Goal: Obtain resource: Download file/media

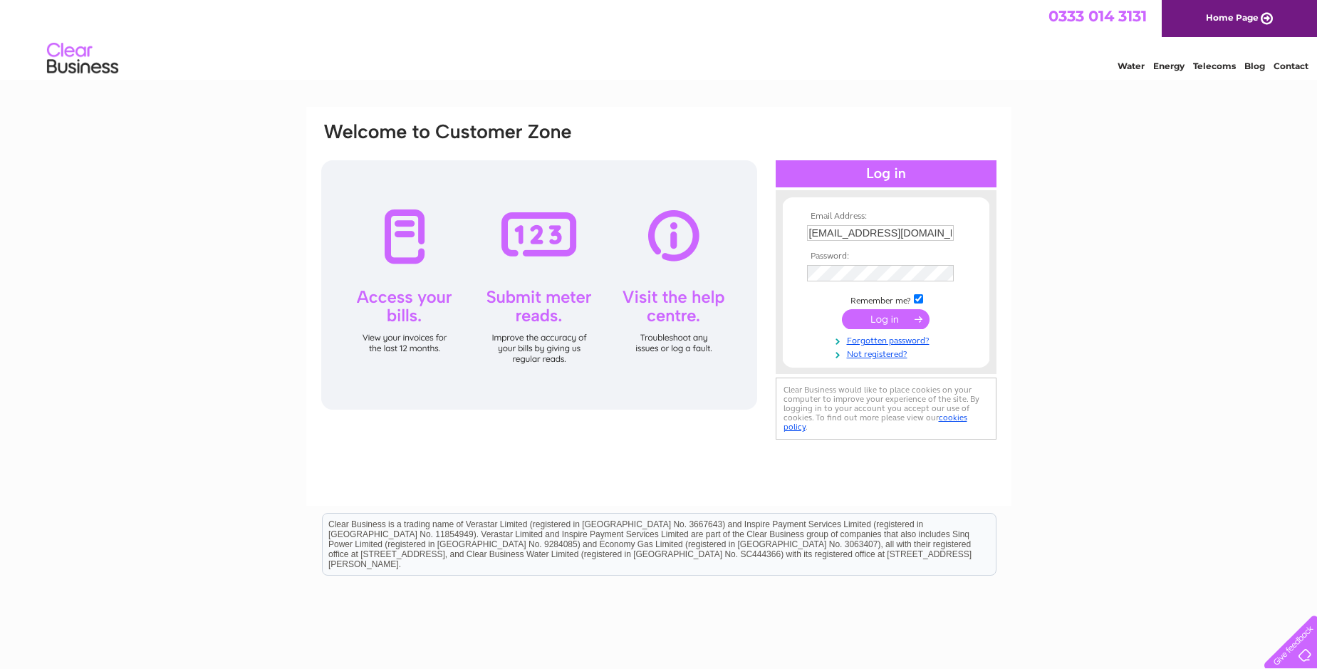
click at [895, 322] on input "submit" at bounding box center [886, 319] width 88 height 20
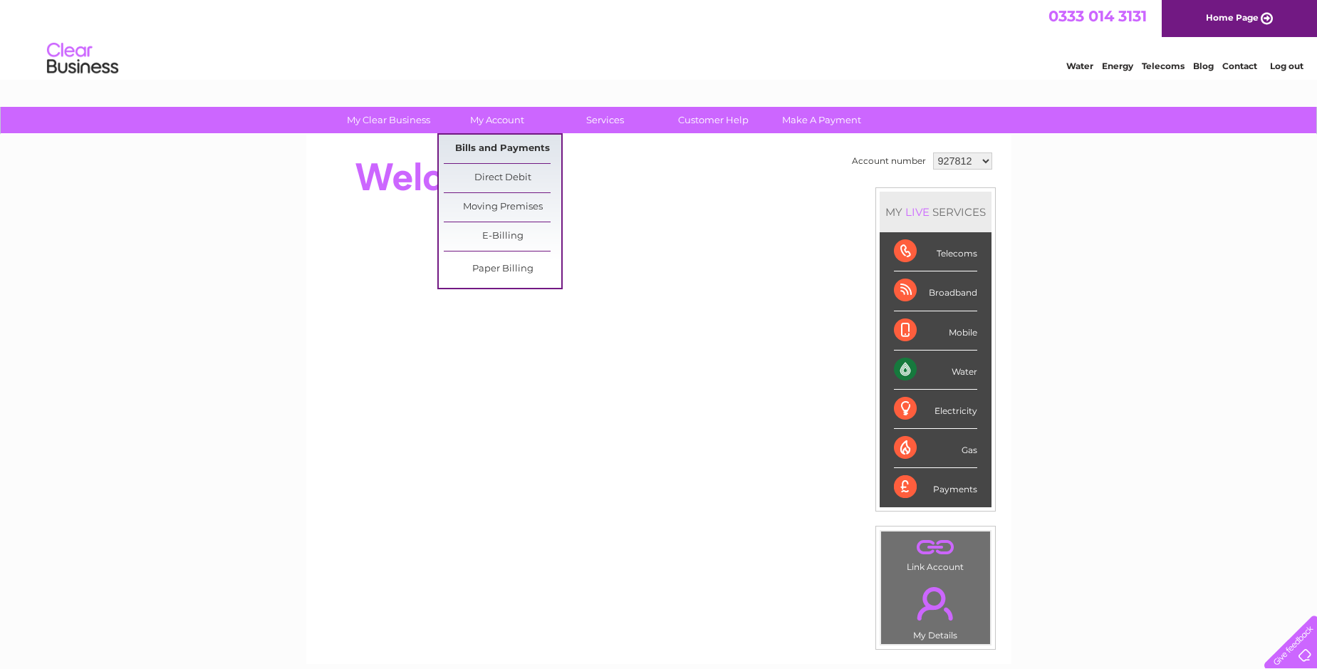
click at [496, 142] on link "Bills and Payments" at bounding box center [503, 149] width 118 height 28
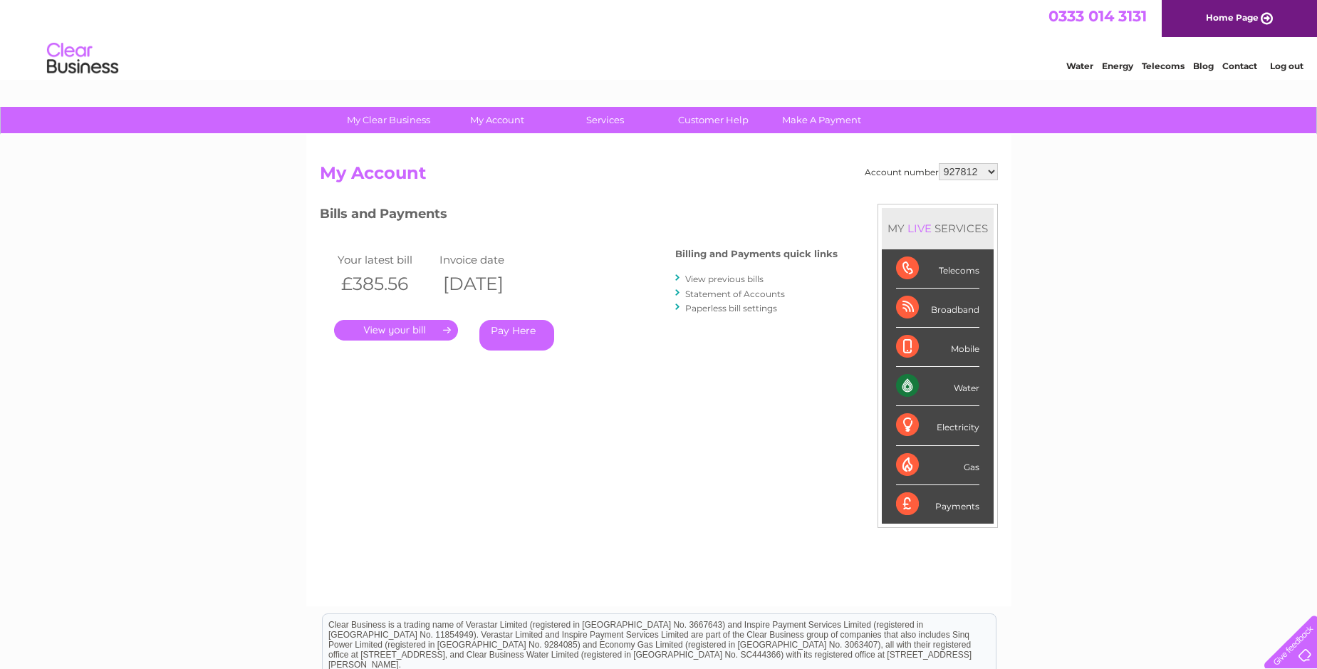
click at [405, 324] on link "." at bounding box center [396, 330] width 124 height 21
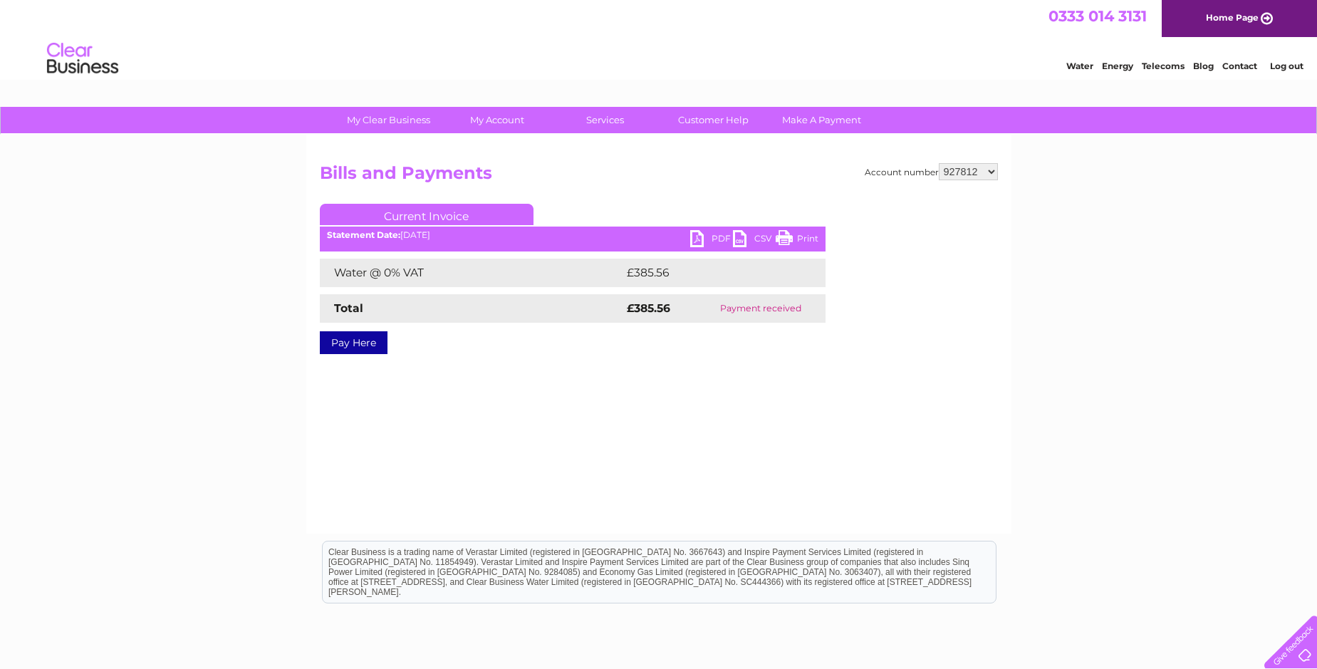
click at [700, 239] on link "PDF" at bounding box center [711, 240] width 43 height 21
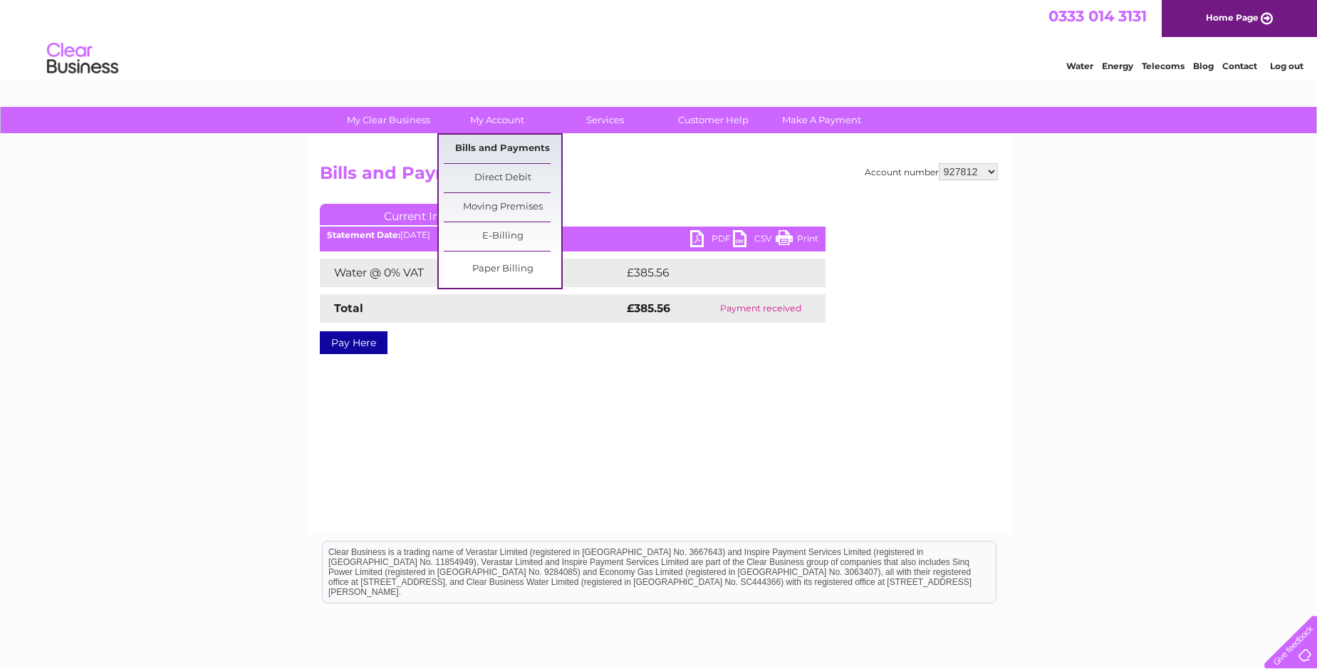
click at [507, 147] on link "Bills and Payments" at bounding box center [503, 149] width 118 height 28
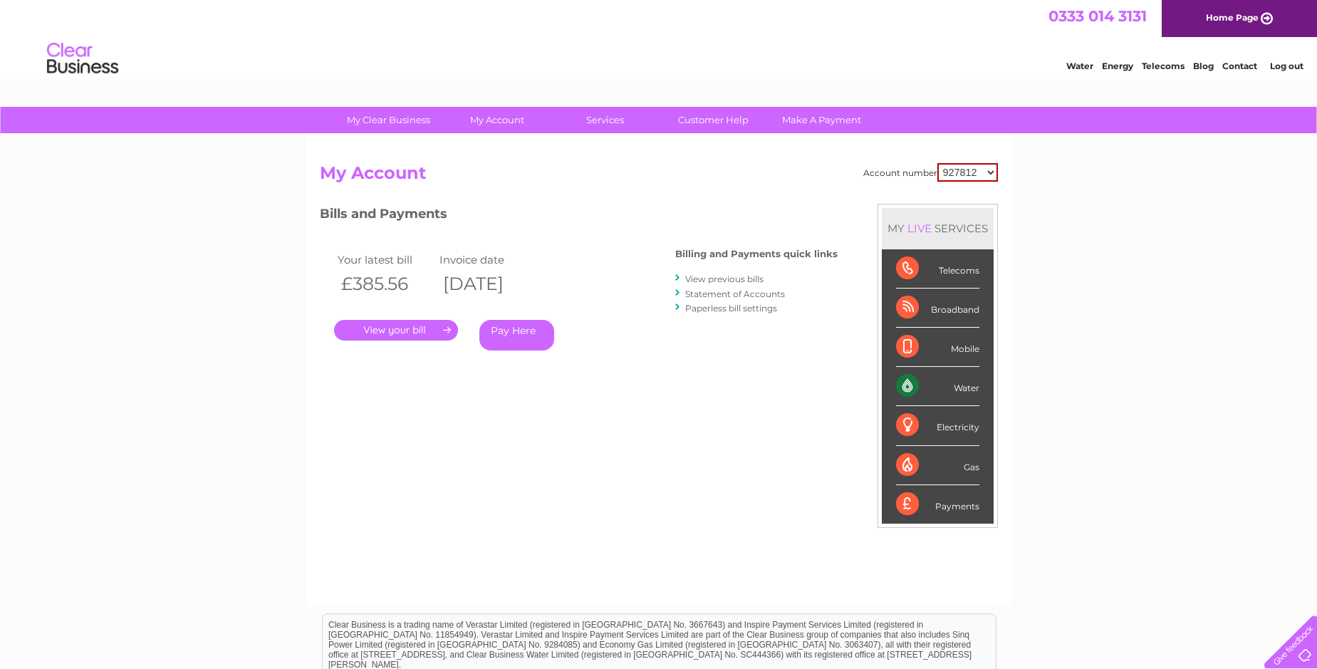
click at [725, 277] on link "View previous bills" at bounding box center [724, 279] width 78 height 11
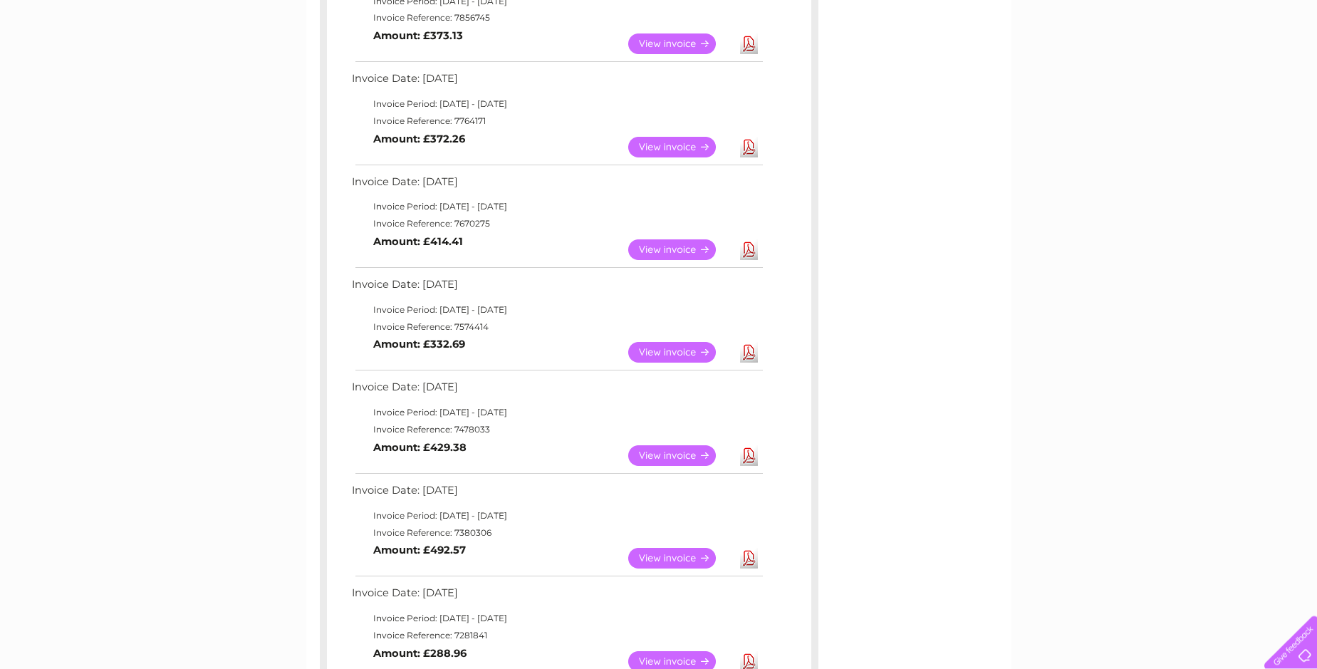
scroll to position [436, 0]
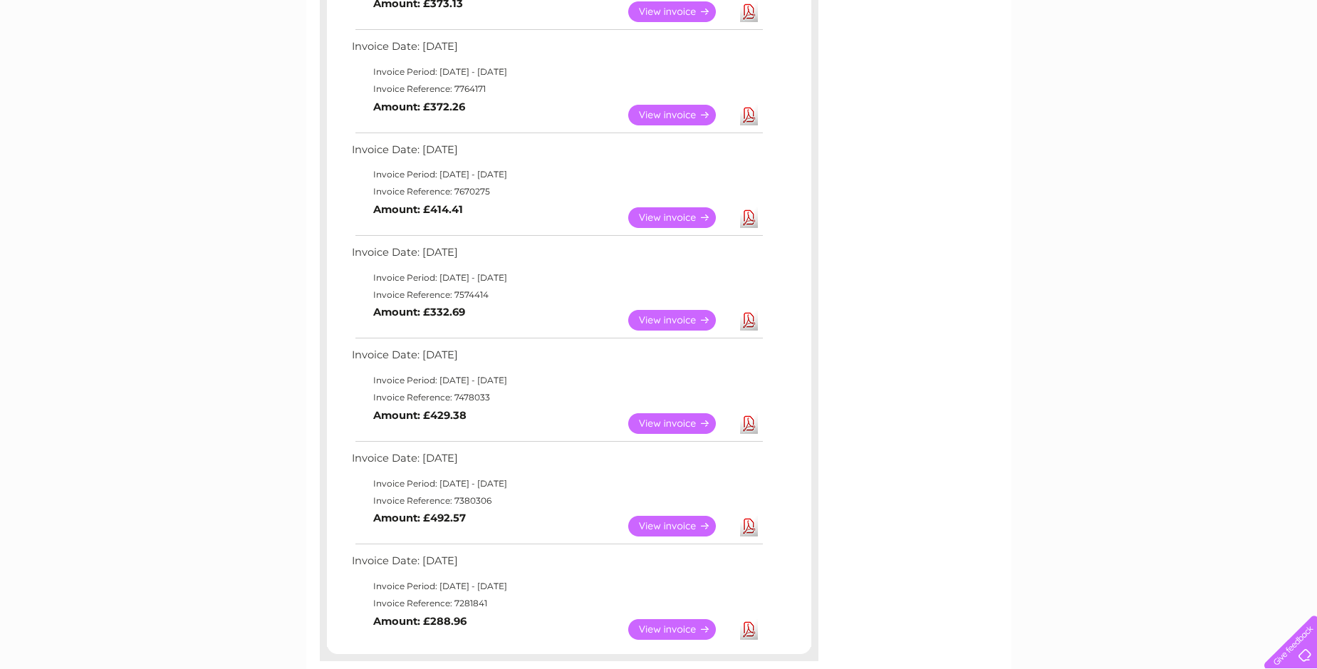
click at [749, 519] on link "Download" at bounding box center [749, 526] width 18 height 21
